Goal: Manage account settings

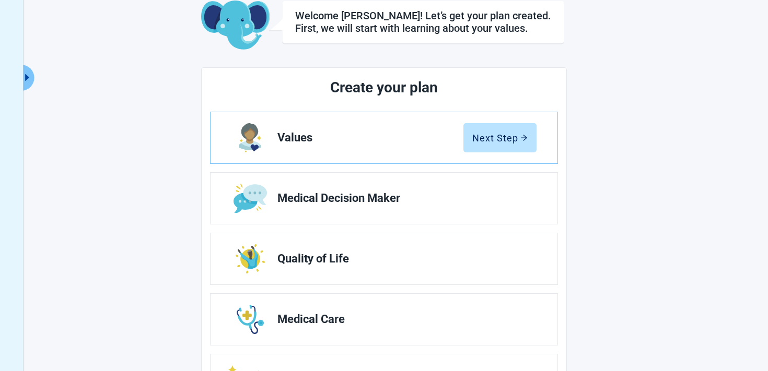
scroll to position [113, 0]
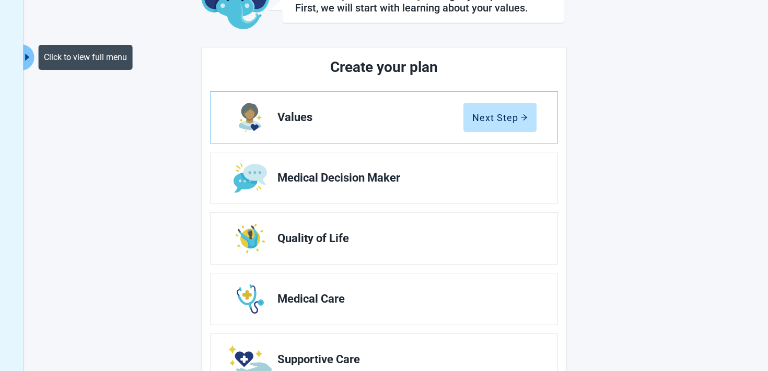
click at [30, 59] on icon "caret-right" at bounding box center [27, 57] width 10 height 10
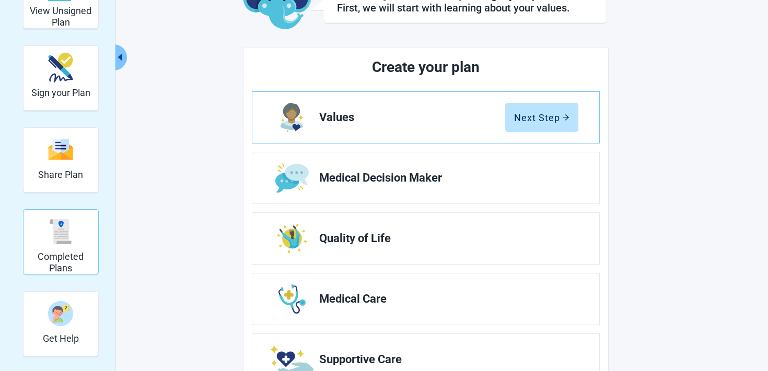
click at [49, 213] on div "Completed Plans" at bounding box center [61, 231] width 66 height 39
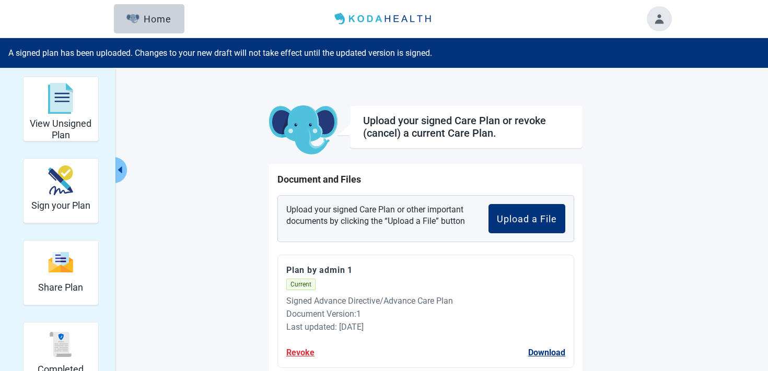
click at [662, 17] on button "Toggle account menu" at bounding box center [659, 18] width 25 height 25
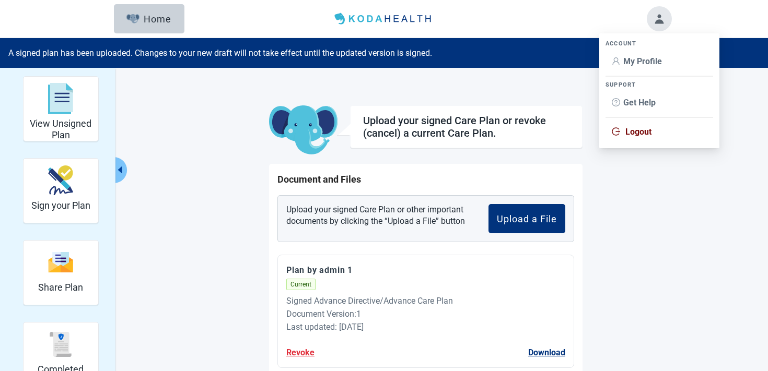
click at [639, 59] on span "My Profile" at bounding box center [642, 61] width 39 height 10
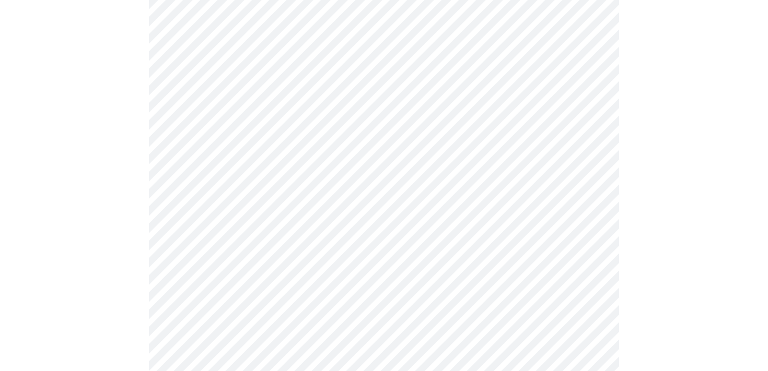
scroll to position [409, 0]
click at [409, 213] on div "Español" at bounding box center [408, 212] width 37 height 11
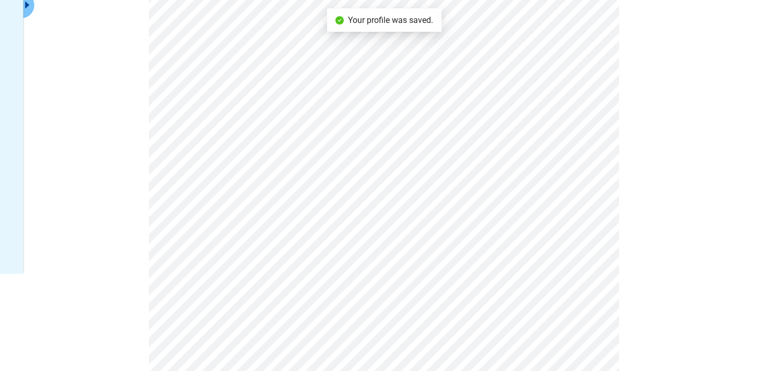
scroll to position [0, 0]
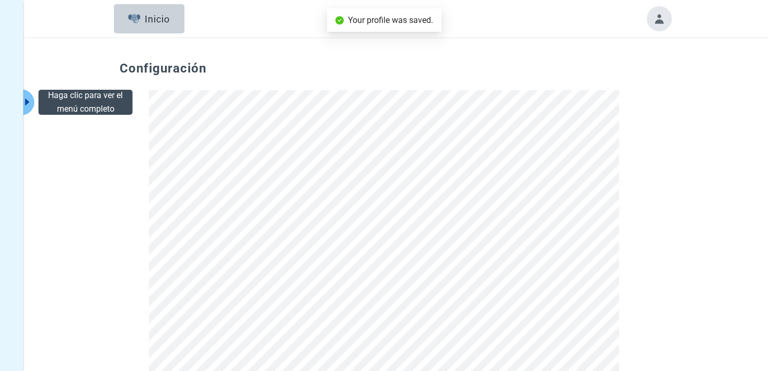
click at [27, 101] on icon "caret-right" at bounding box center [27, 102] width 4 height 7
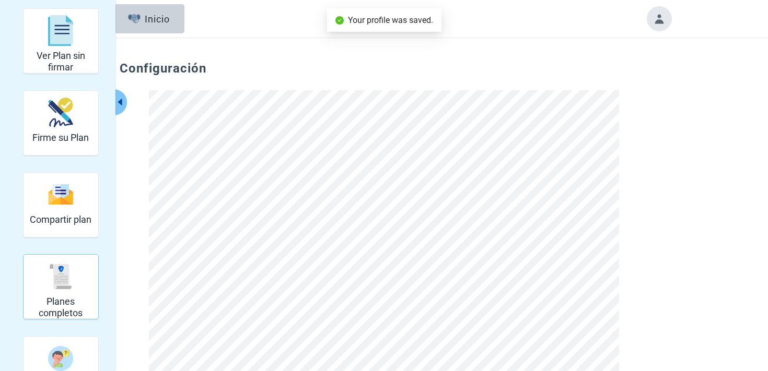
click at [53, 300] on h2 "Planes completos" at bounding box center [61, 307] width 66 height 22
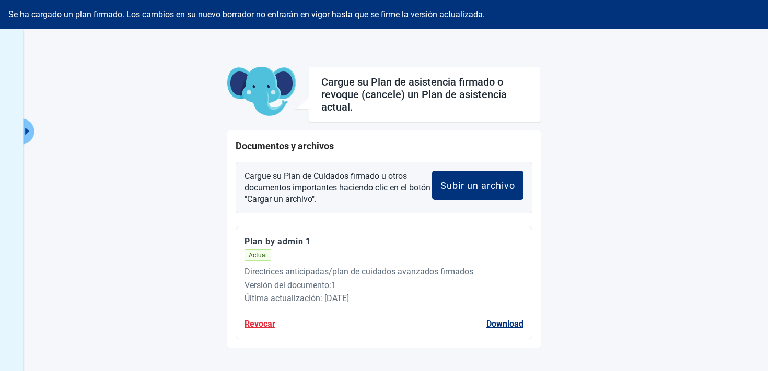
scroll to position [54, 0]
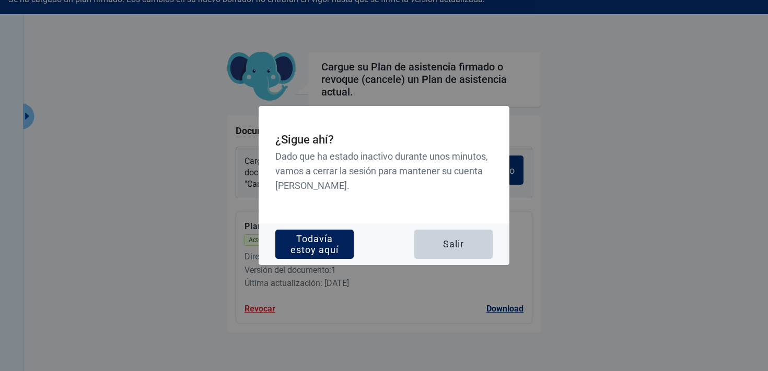
click at [335, 240] on div "Todavía estoy aquí" at bounding box center [315, 244] width 62 height 10
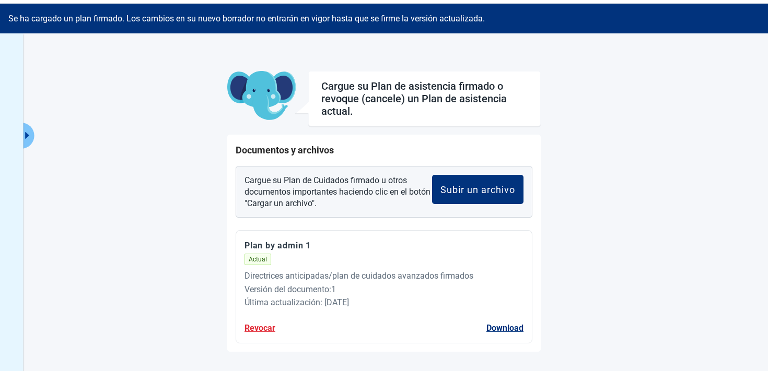
scroll to position [0, 0]
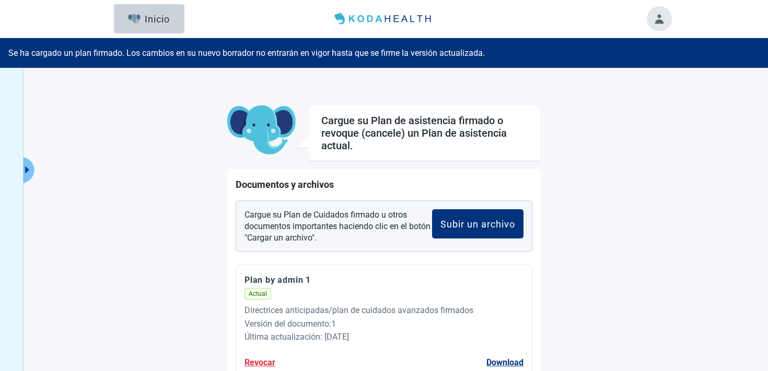
click at [661, 16] on button "Toggle account menu" at bounding box center [659, 18] width 25 height 25
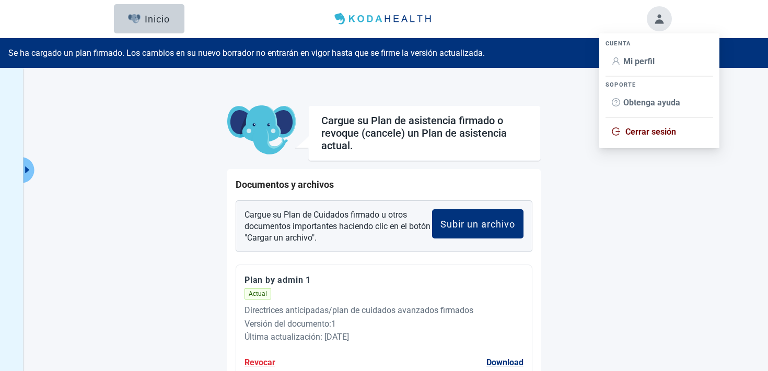
click at [639, 57] on span "Mi perfil" at bounding box center [638, 61] width 31 height 10
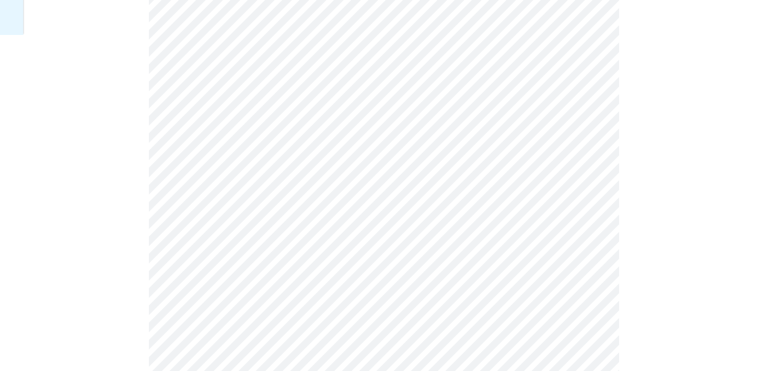
scroll to position [339, 0]
click at [414, 270] on div "English" at bounding box center [409, 266] width 39 height 11
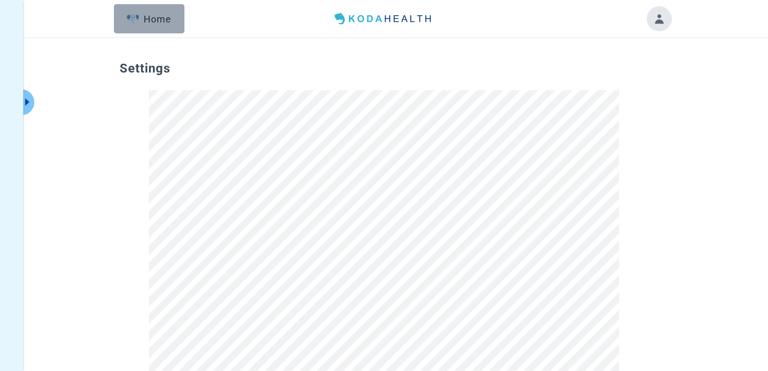
click at [115, 20] on button "Home" at bounding box center [149, 18] width 71 height 29
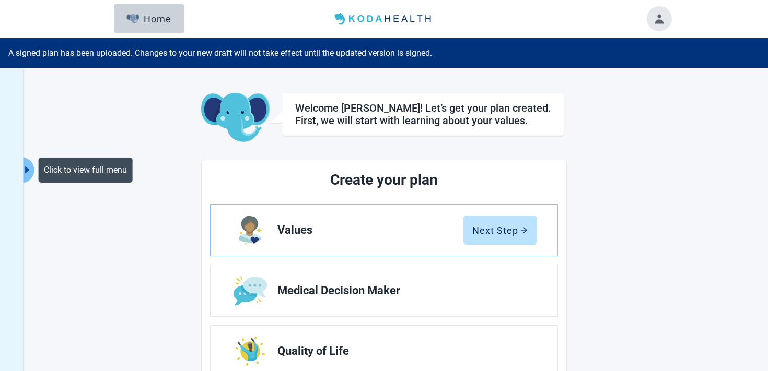
click at [26, 163] on button "Click to view full menu" at bounding box center [27, 170] width 13 height 26
